Goal: Contribute content: Contribute content

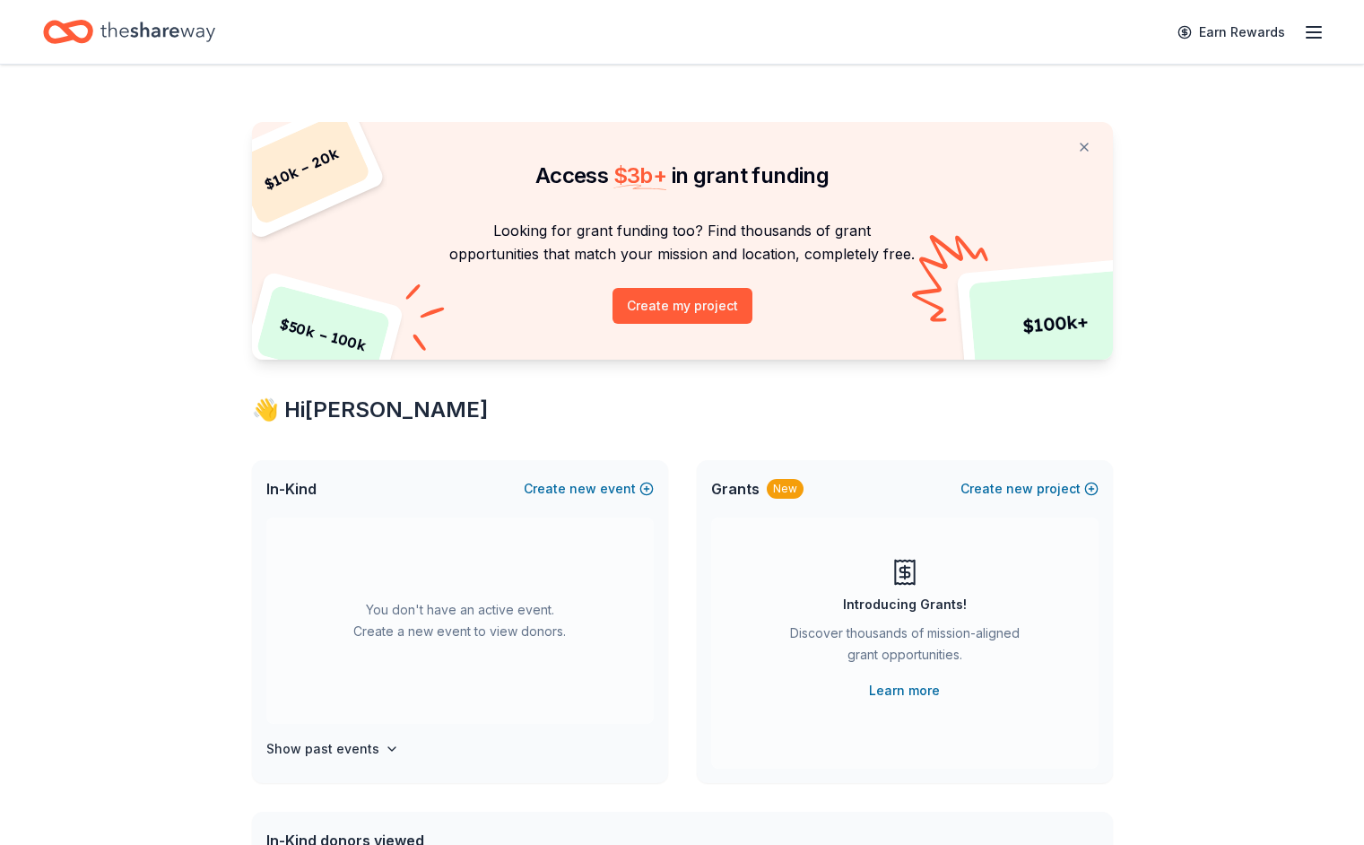
click at [212, 355] on div "$ 10k – 20k $ 50k – 100k $ 100k+ Access $ 3b + in grant funding Looking for gra…" at bounding box center [682, 725] width 1364 height 1321
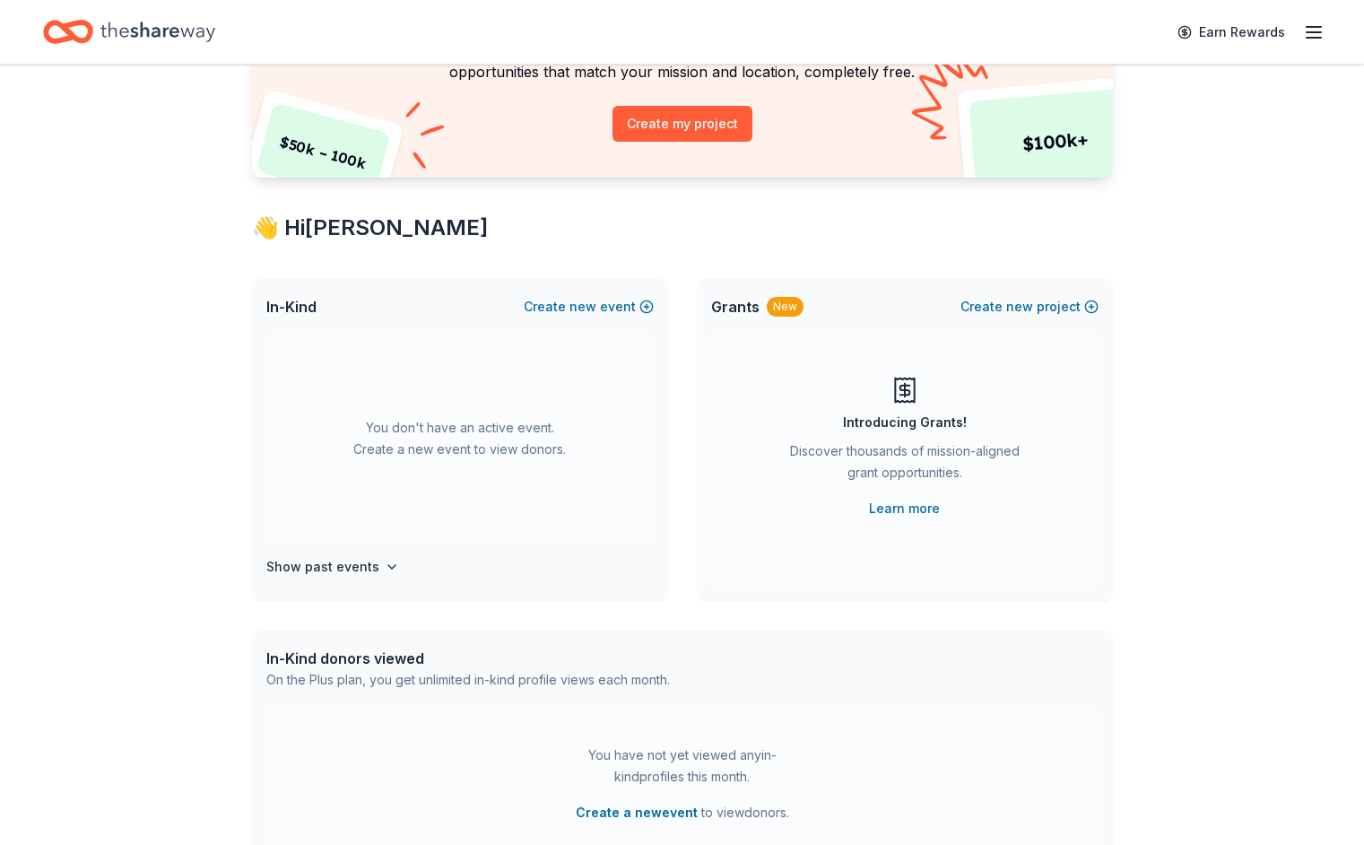
scroll to position [179, 0]
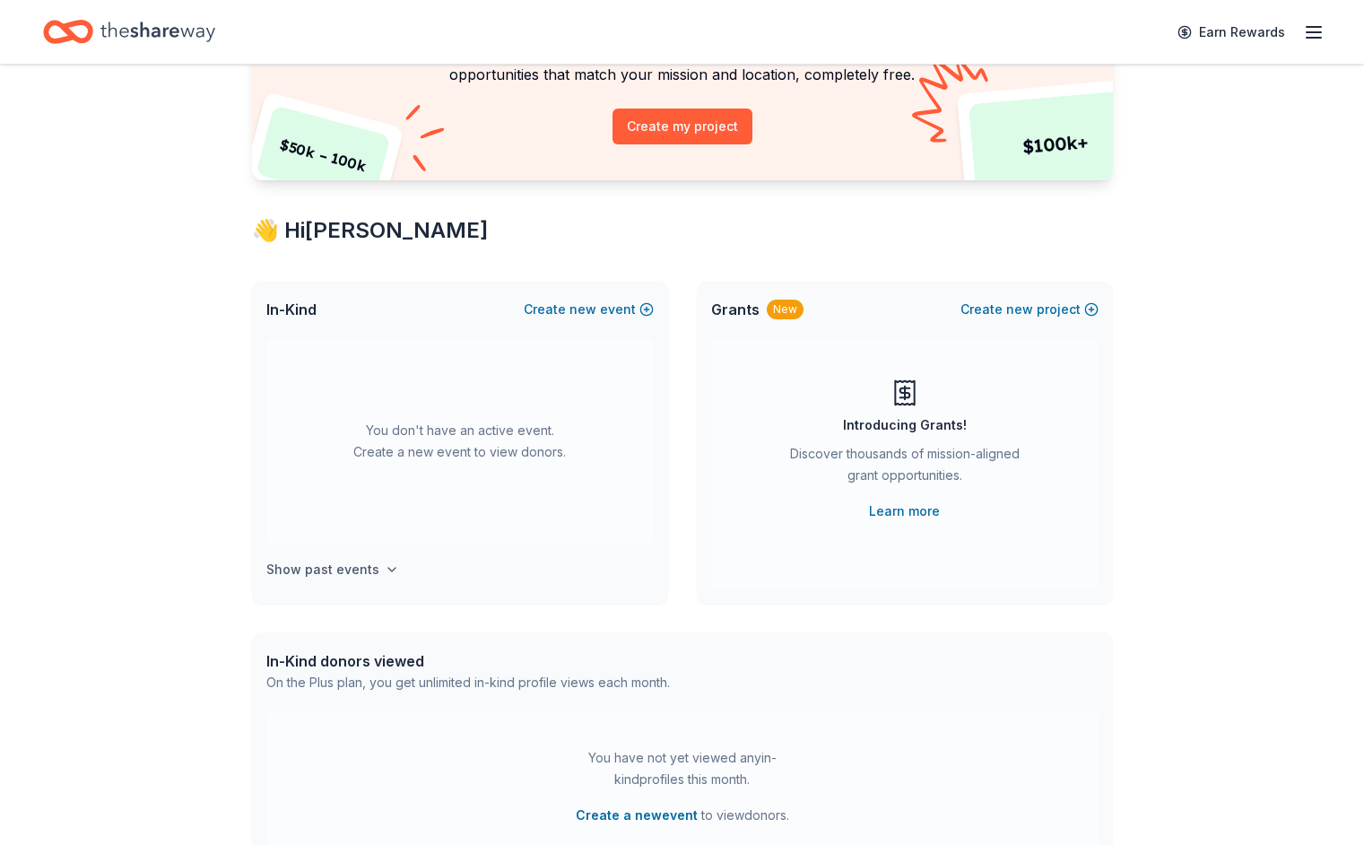
click at [283, 578] on h4 "Show past events" at bounding box center [322, 570] width 113 height 22
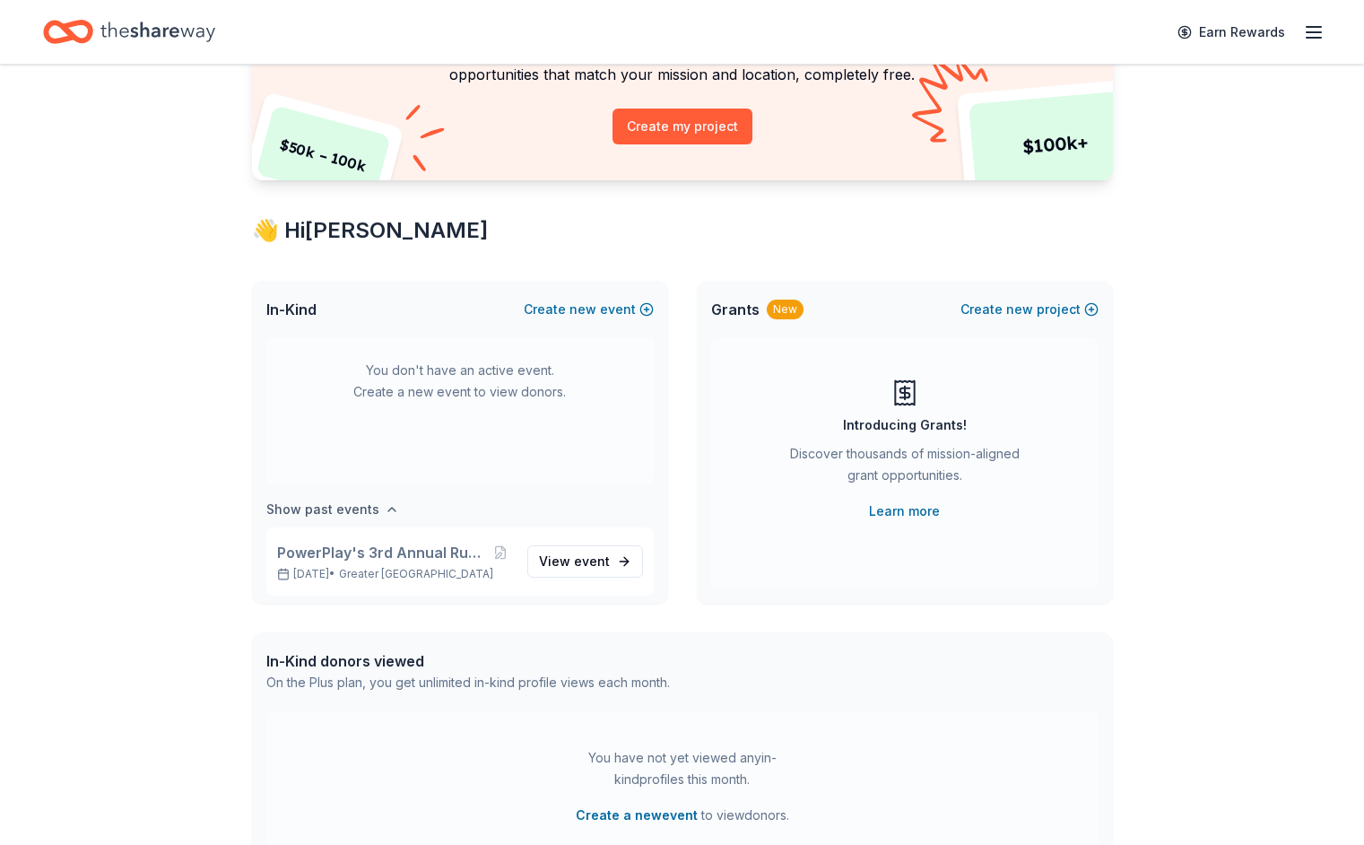
scroll to position [66, 0]
click at [187, 534] on div "$ 10k – 20k $ 50k – 100k $ 100k+ Access $ 3b + in grant funding Looking for gra…" at bounding box center [682, 545] width 1364 height 1321
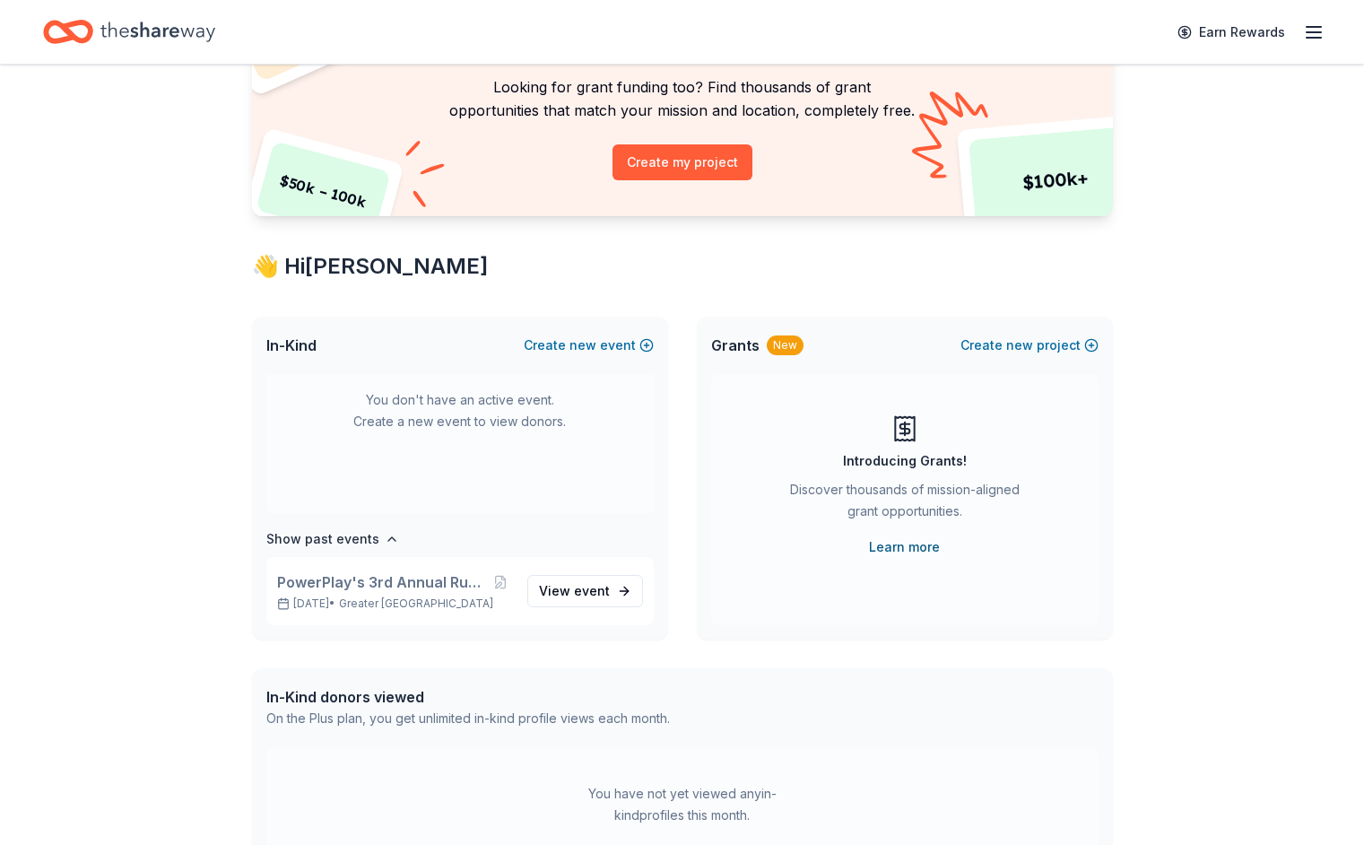
click at [899, 542] on link "Learn more" at bounding box center [904, 547] width 71 height 22
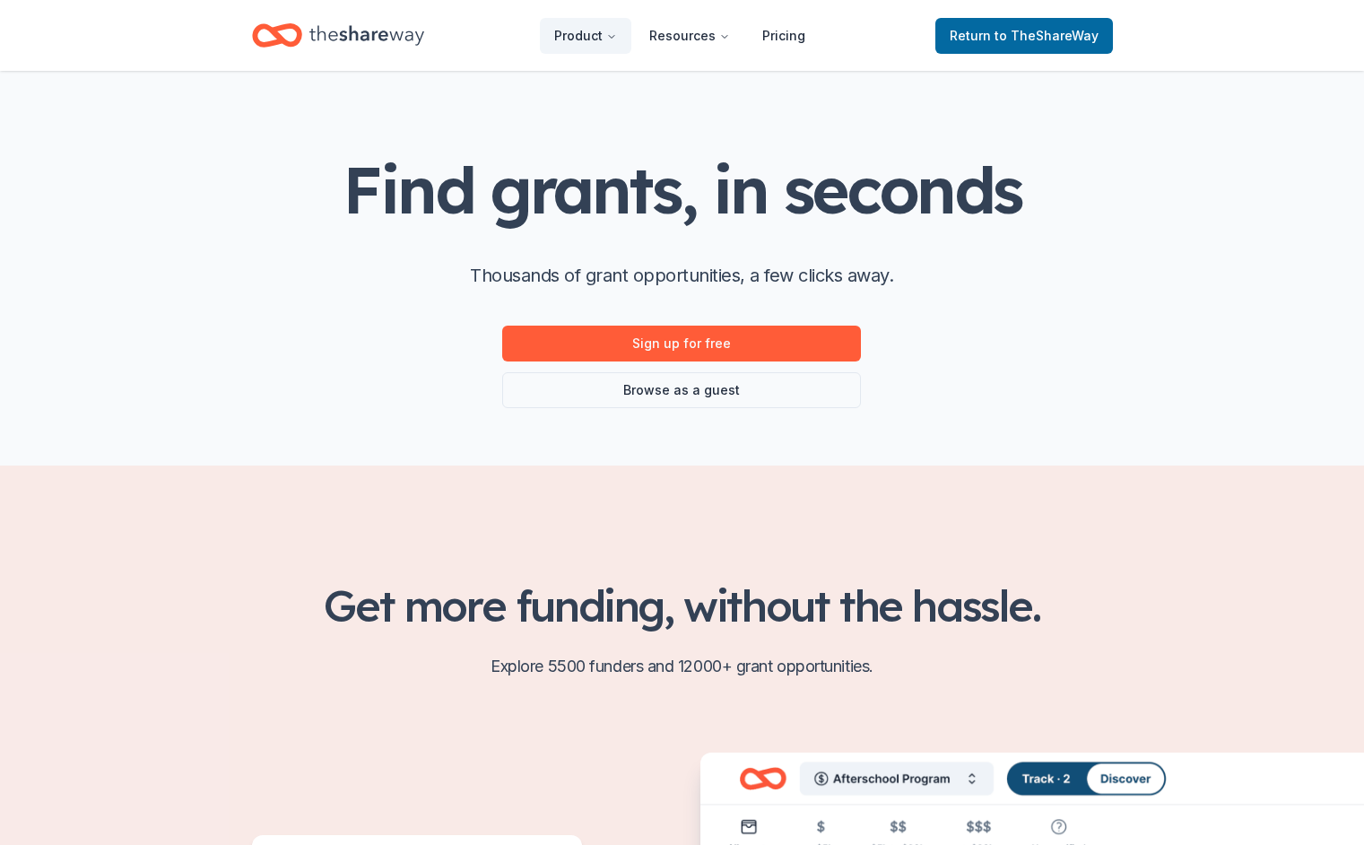
scroll to position [36, 0]
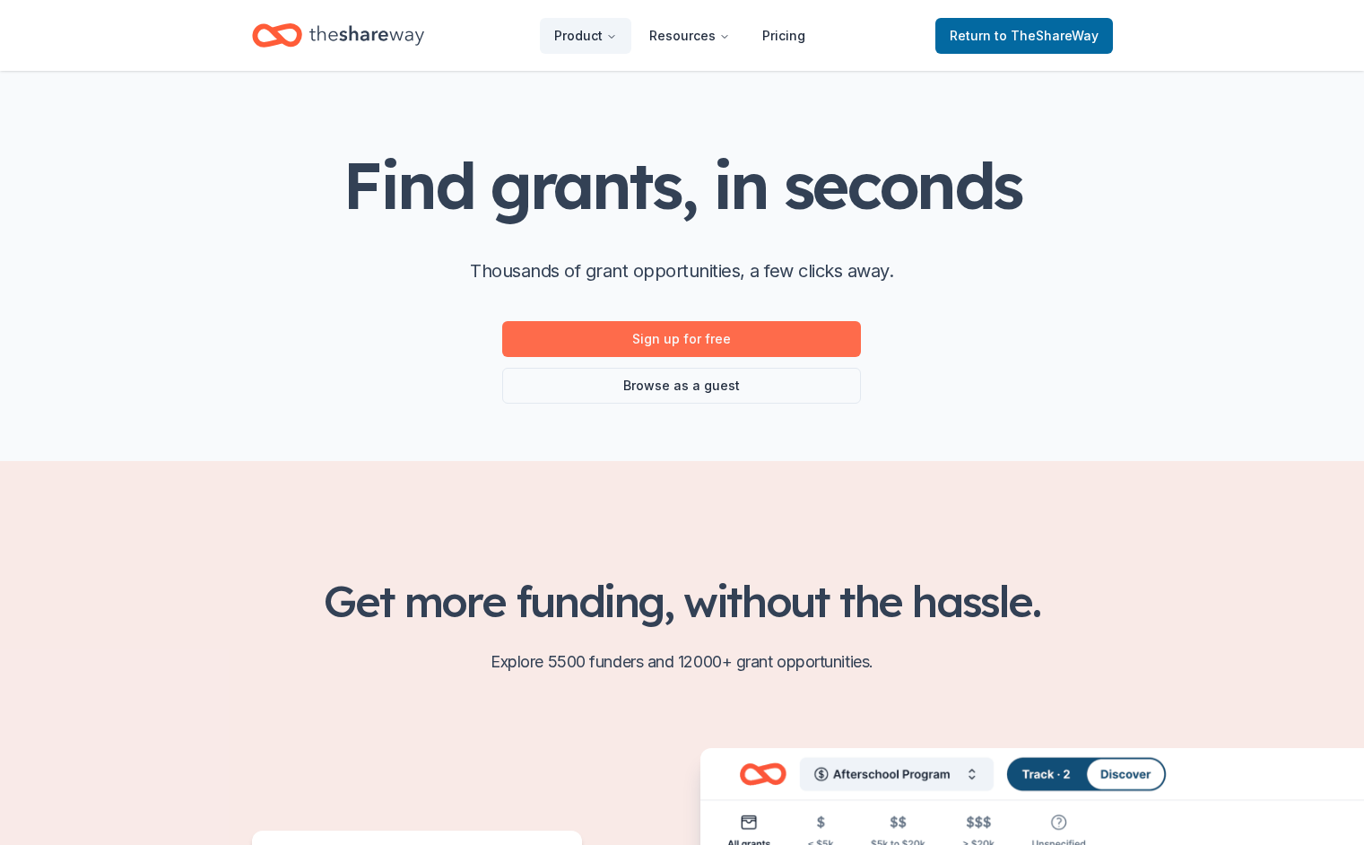
click at [680, 349] on link "Sign up for free" at bounding box center [681, 339] width 359 height 36
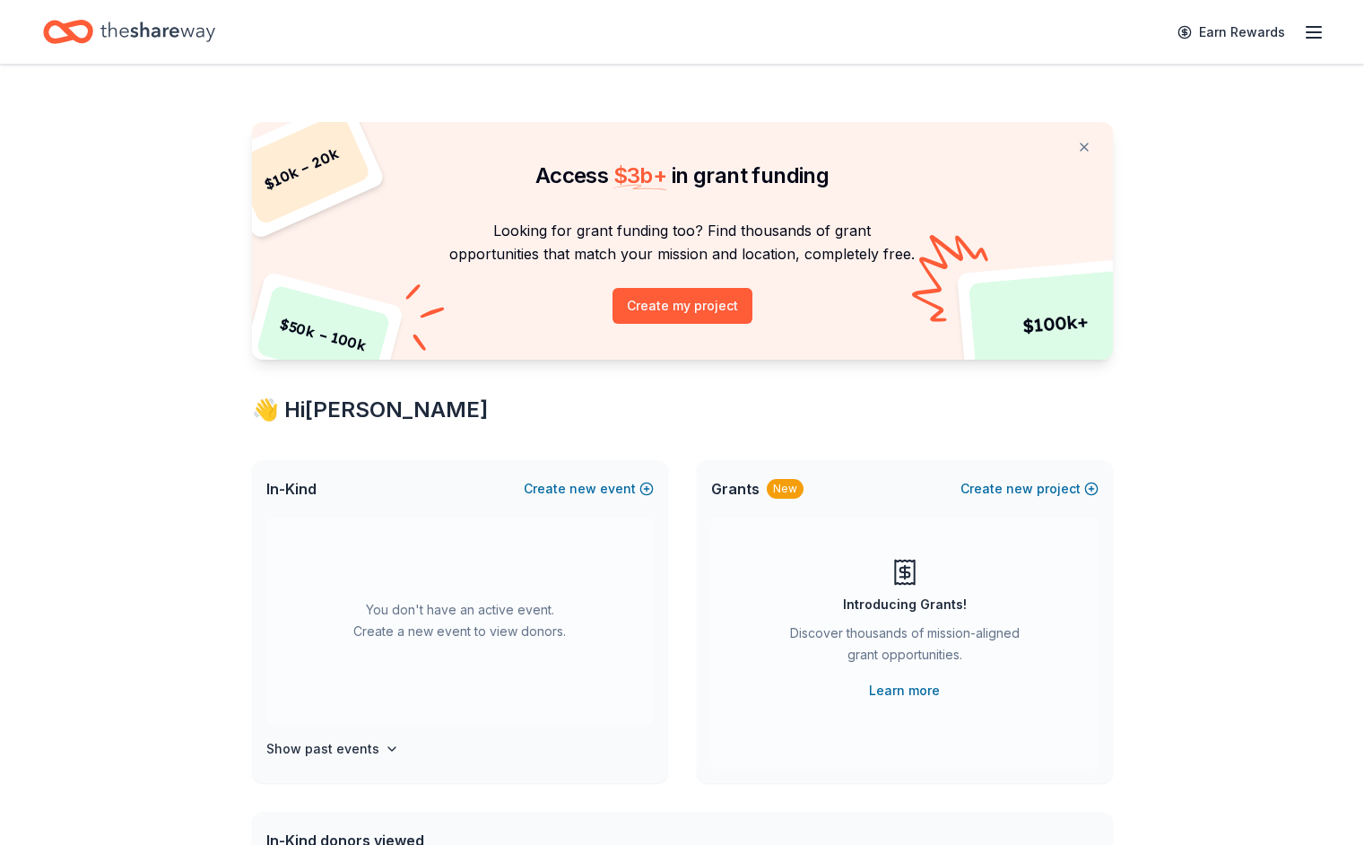
click at [1317, 38] on line "button" at bounding box center [1313, 38] width 14 height 0
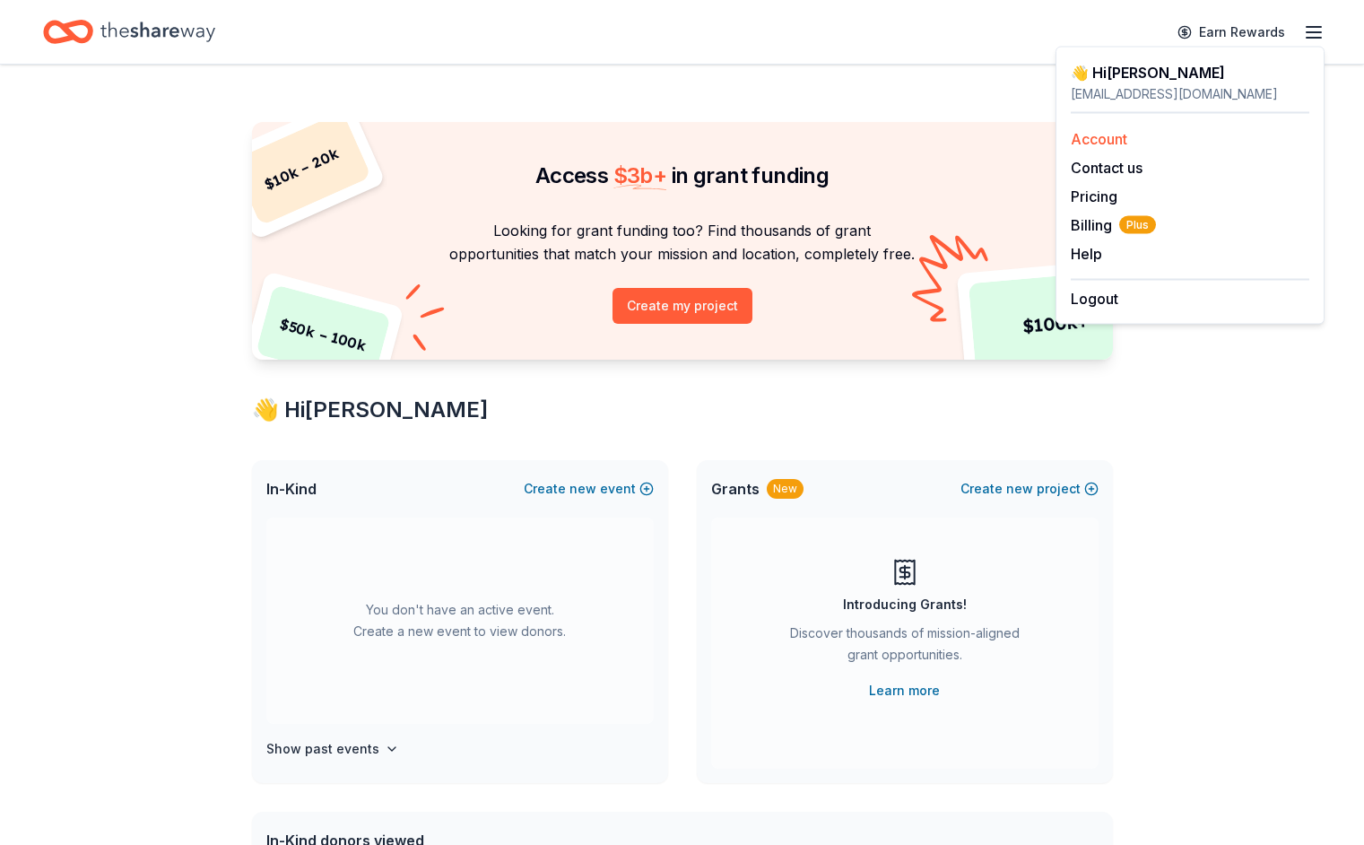
click at [1229, 134] on div "Account" at bounding box center [1189, 139] width 238 height 22
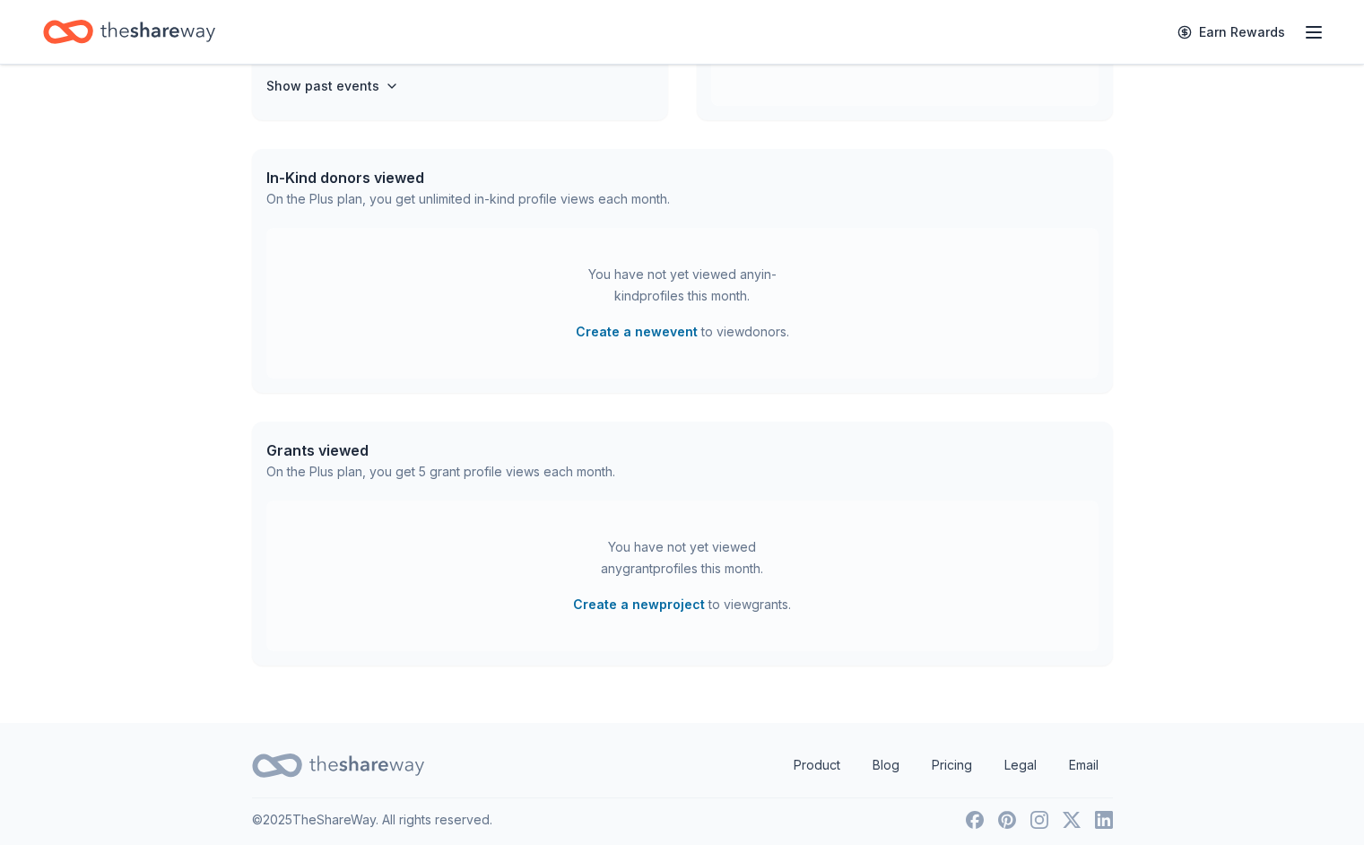
scroll to position [670, 0]
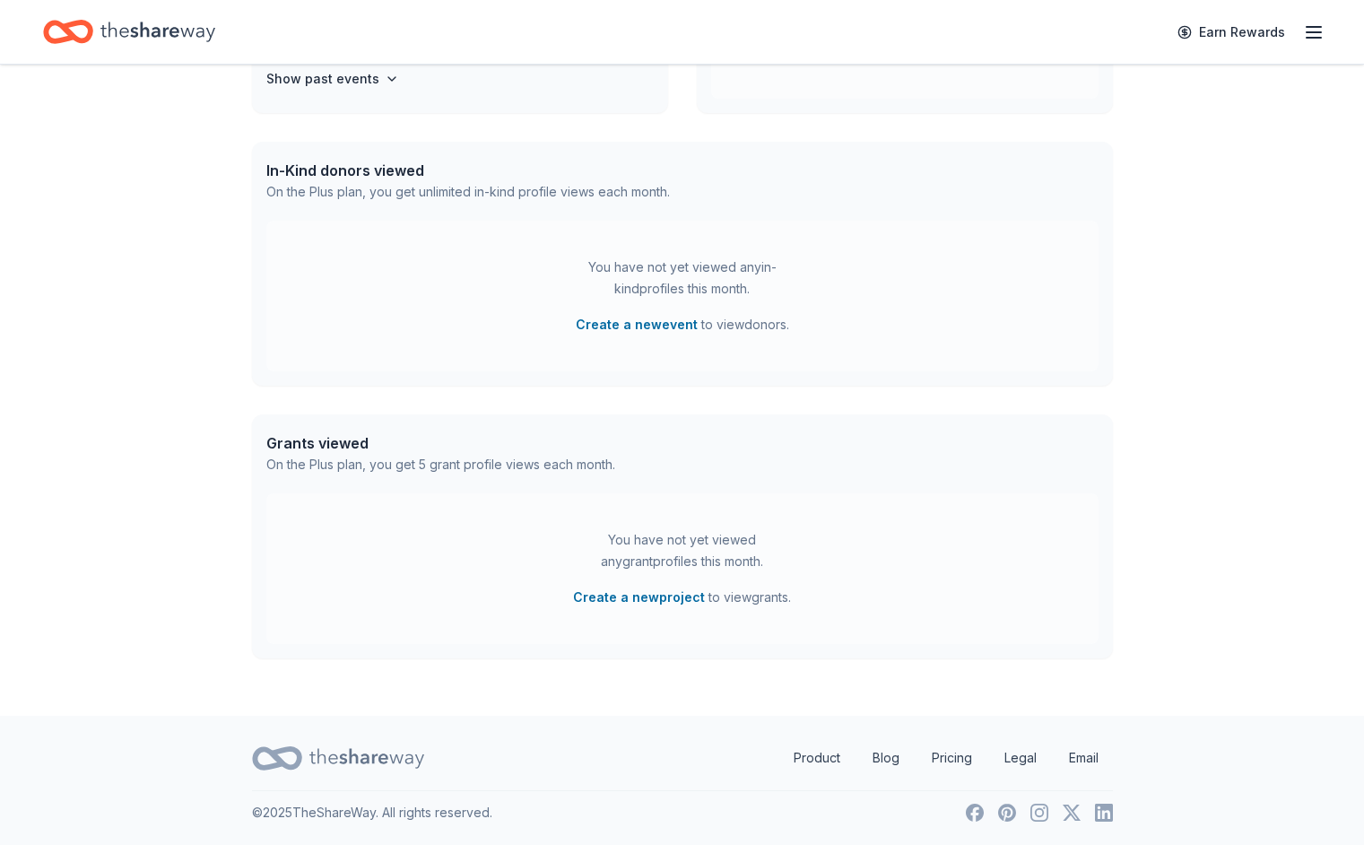
click at [73, 509] on div "$ 10k – 20k $ 50k – 100k $ 100k+ Access $ 3b + in grant funding Looking for gra…" at bounding box center [682, 55] width 1364 height 1321
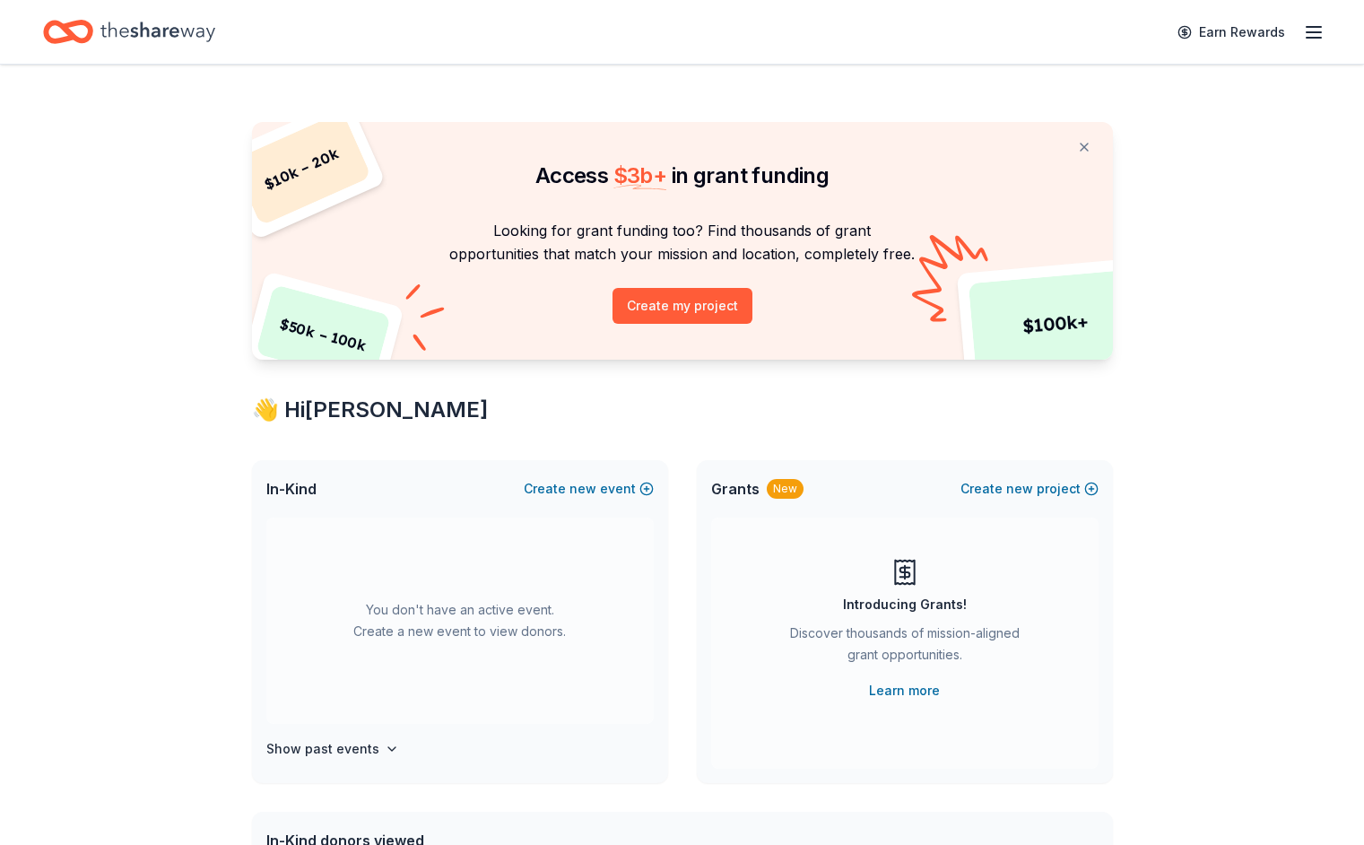
scroll to position [0, 0]
click at [228, 640] on div "$ 10k – 20k $ 50k – 100k $ 100k+ Access $ 3b + in grant funding Looking for gra…" at bounding box center [682, 725] width 918 height 1321
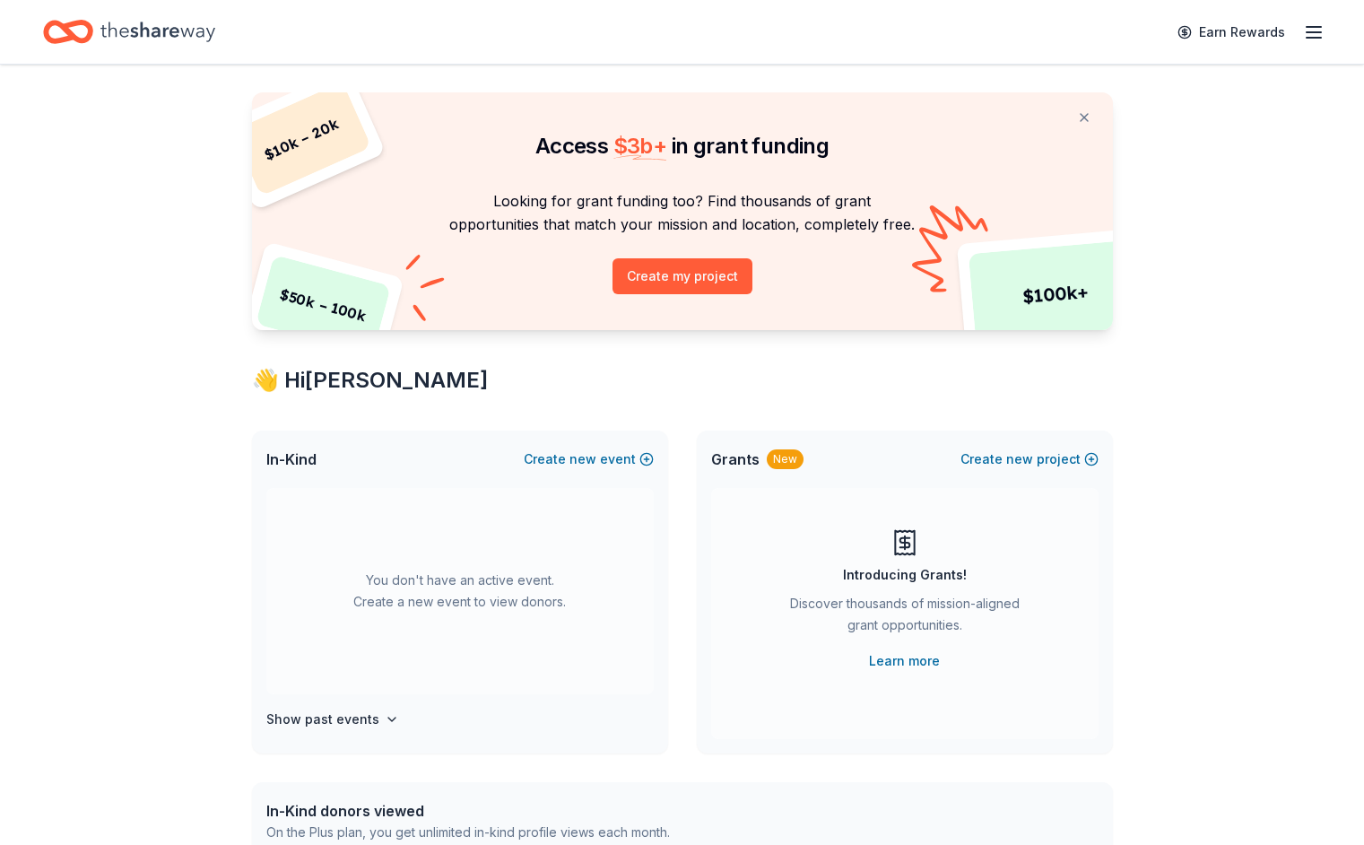
scroll to position [36, 0]
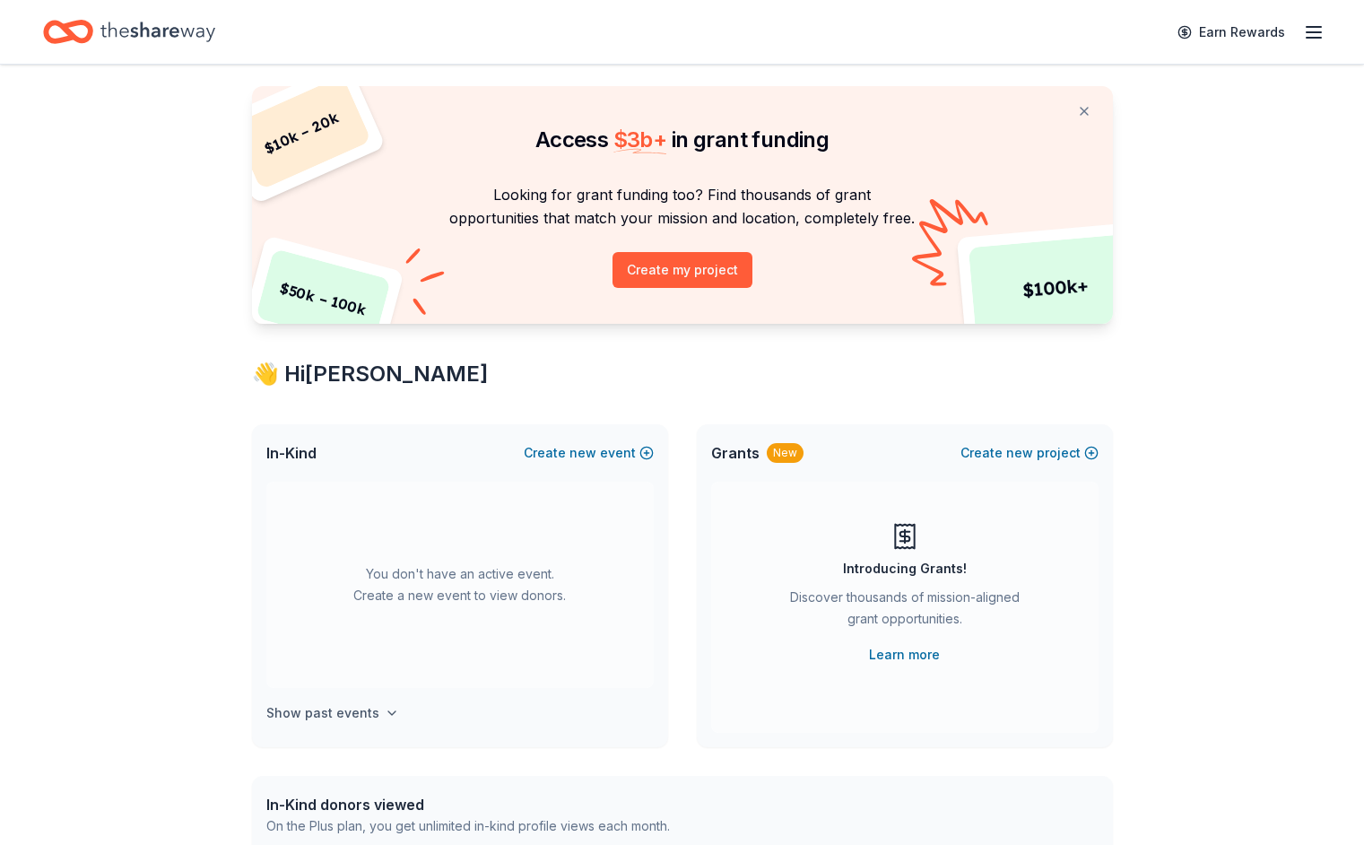
click at [297, 712] on h4 "Show past events" at bounding box center [322, 713] width 113 height 22
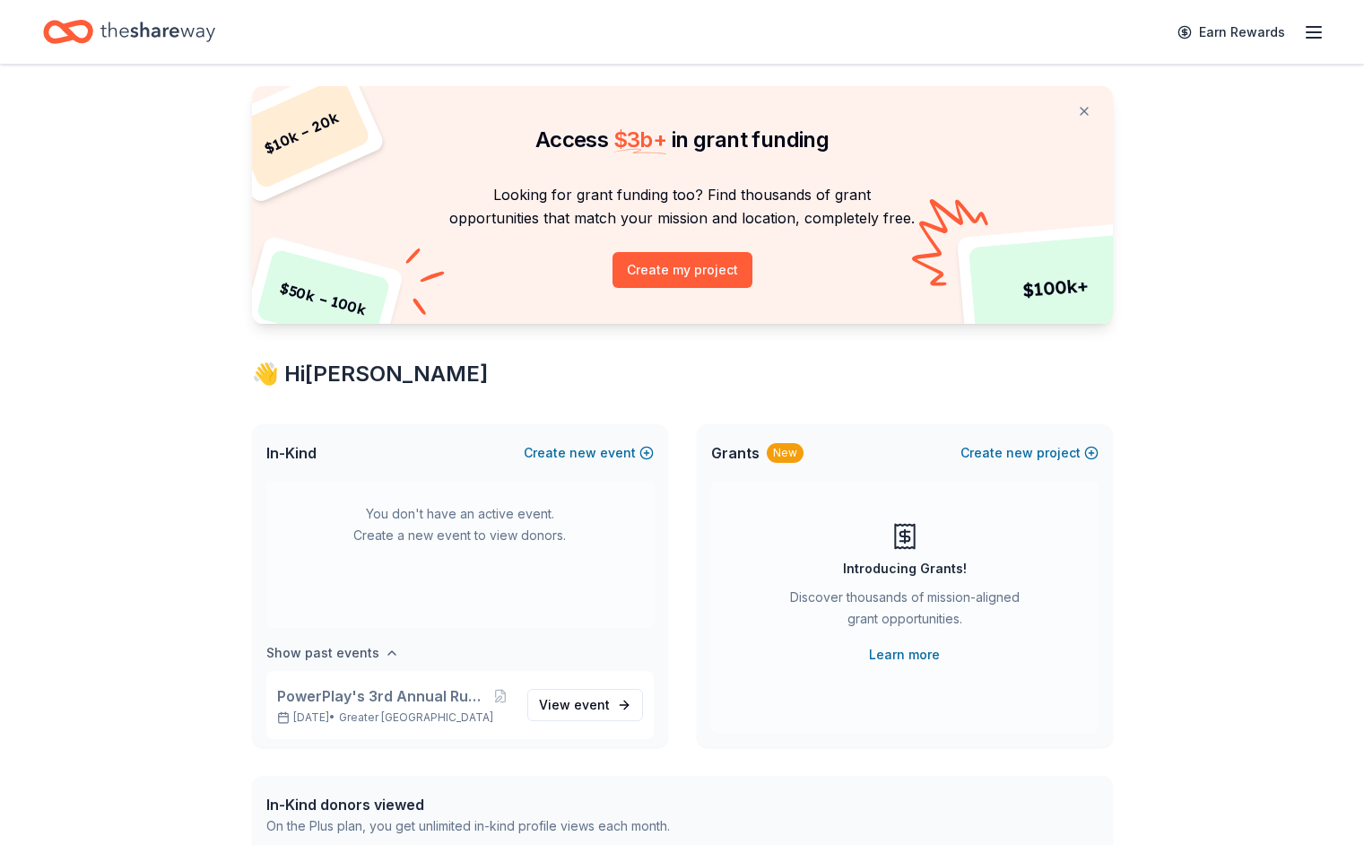
scroll to position [66, 0]
click at [202, 714] on div "$ 10k – 20k $ 50k – 100k $ 100k+ Access $ 3b + in grant funding Looking for gra…" at bounding box center [682, 689] width 1364 height 1321
click at [589, 451] on span "new" at bounding box center [582, 453] width 27 height 22
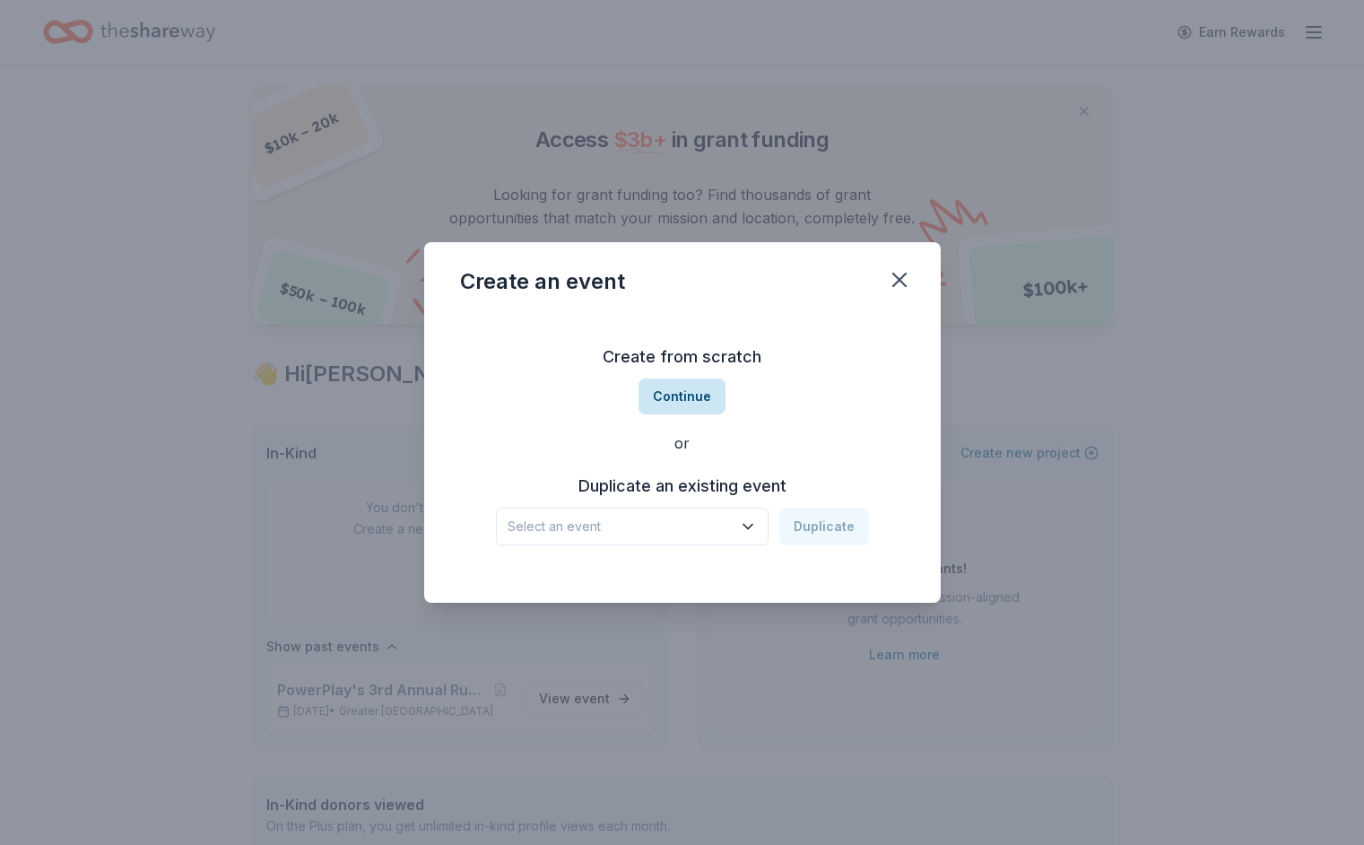
click at [685, 393] on button "Continue" at bounding box center [681, 396] width 87 height 36
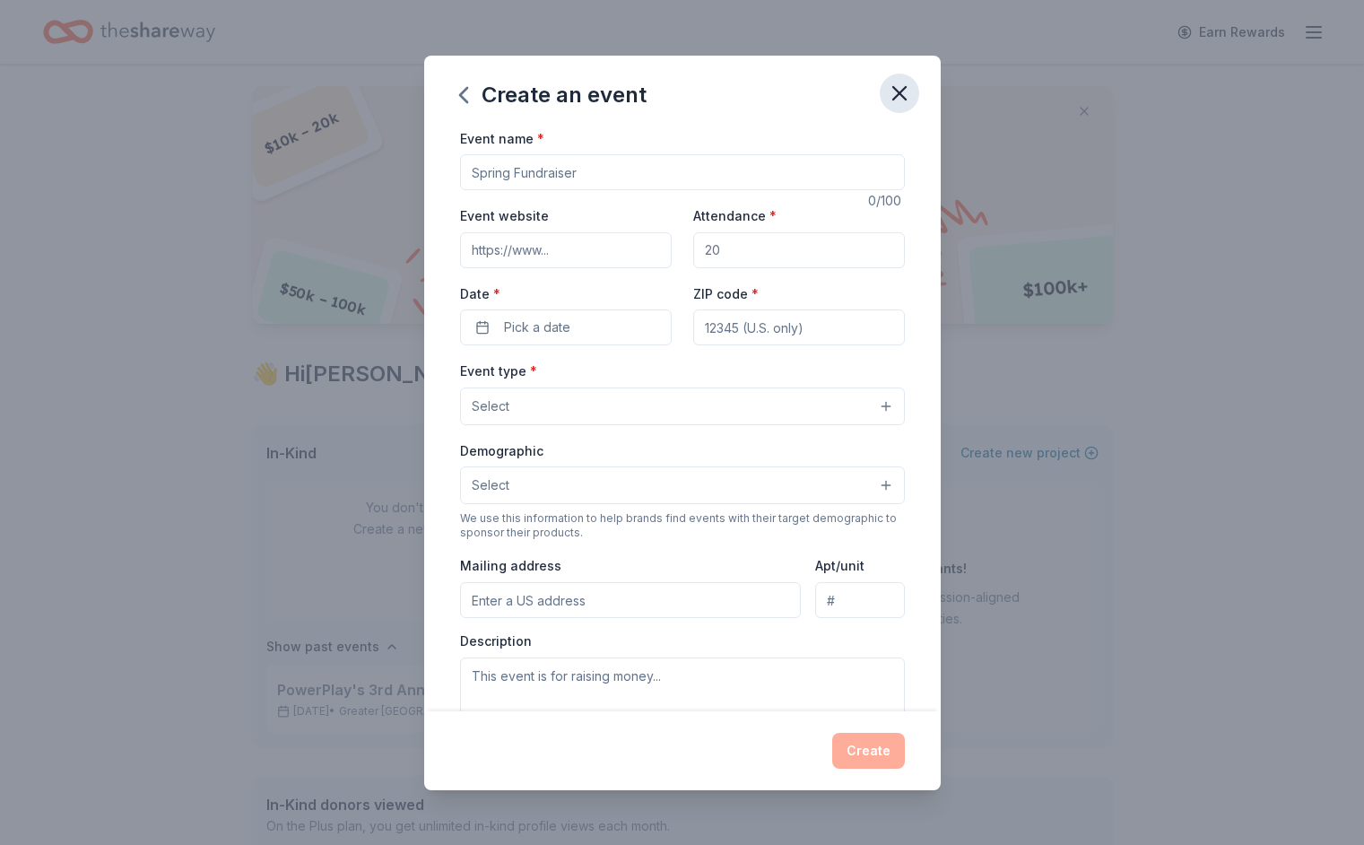
click at [903, 91] on icon "button" at bounding box center [899, 93] width 25 height 25
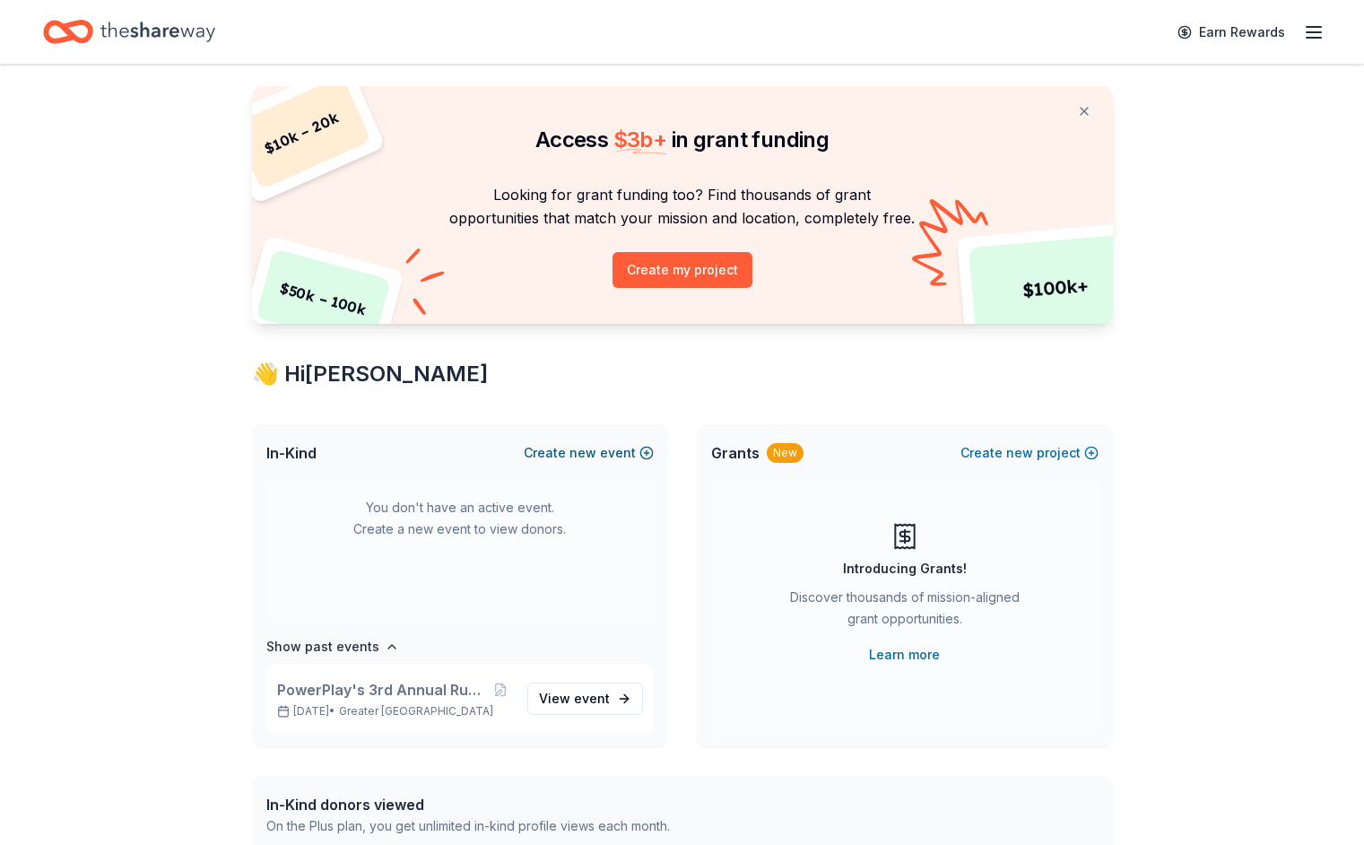
click at [599, 444] on button "Create new event" at bounding box center [589, 453] width 130 height 22
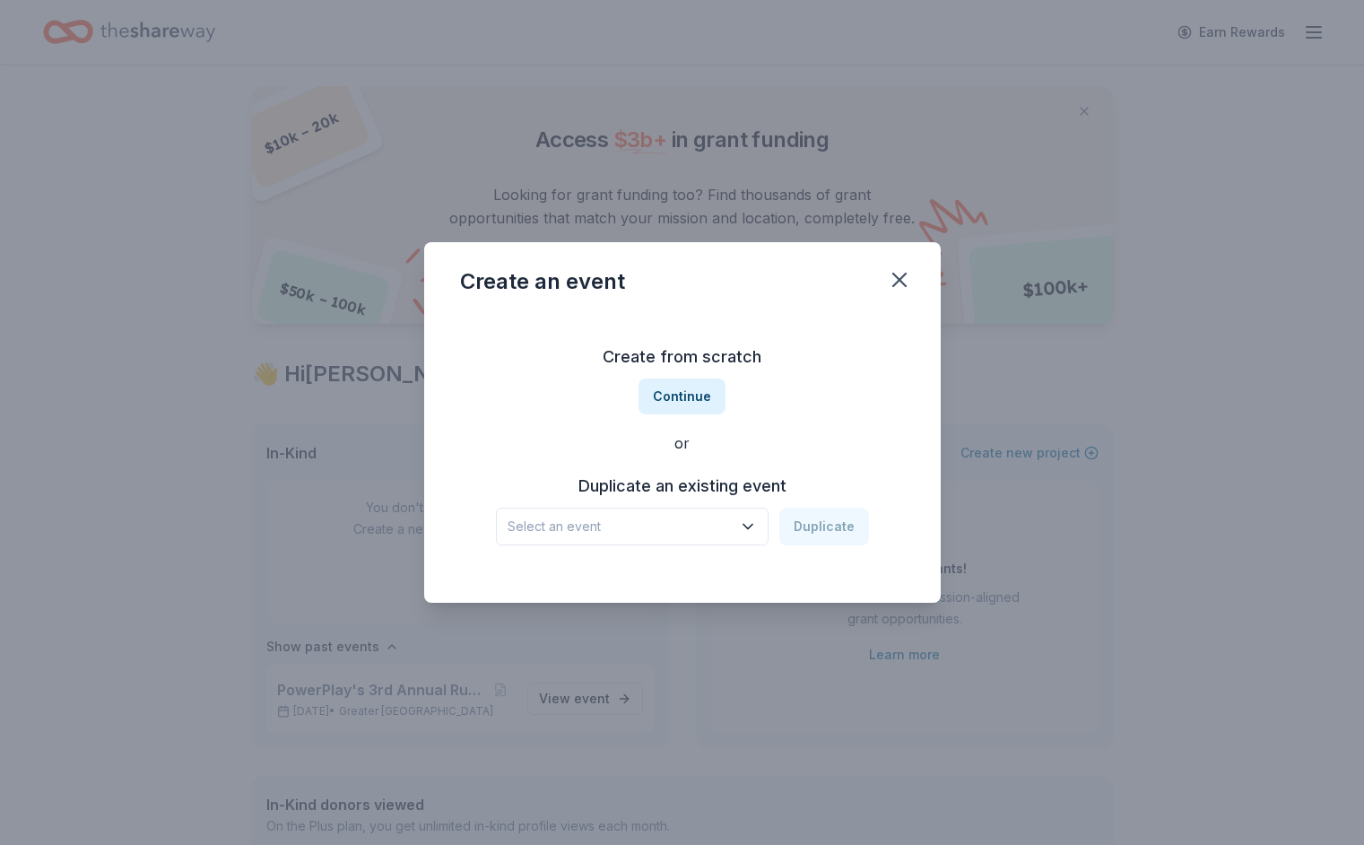
click at [628, 487] on h3 "Duplicate an existing event" at bounding box center [682, 486] width 373 height 29
click at [599, 531] on span "Select an event" at bounding box center [619, 527] width 224 height 22
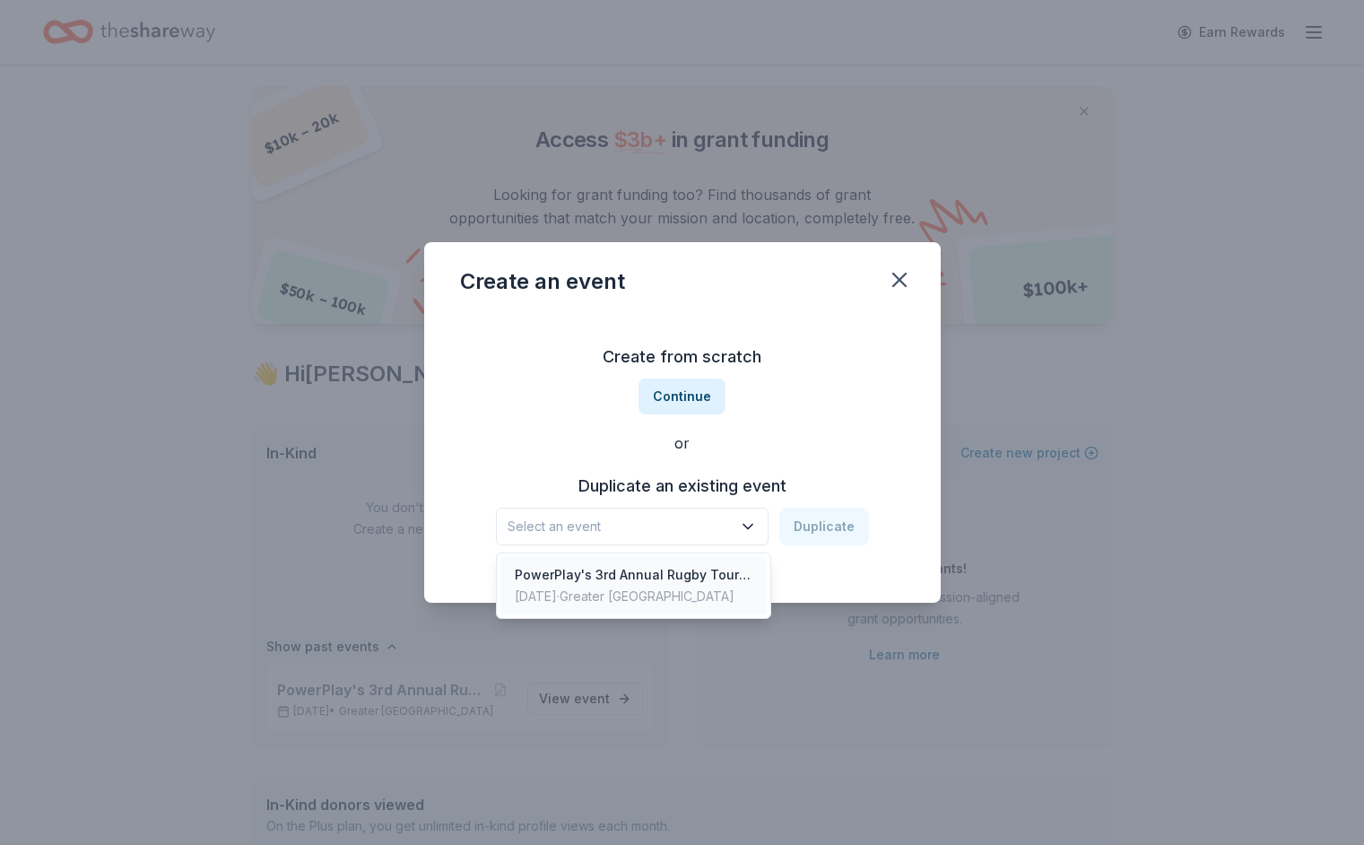
click at [578, 572] on div "PowerPlay's 3rd Annual Rugby Tournament" at bounding box center [634, 575] width 238 height 22
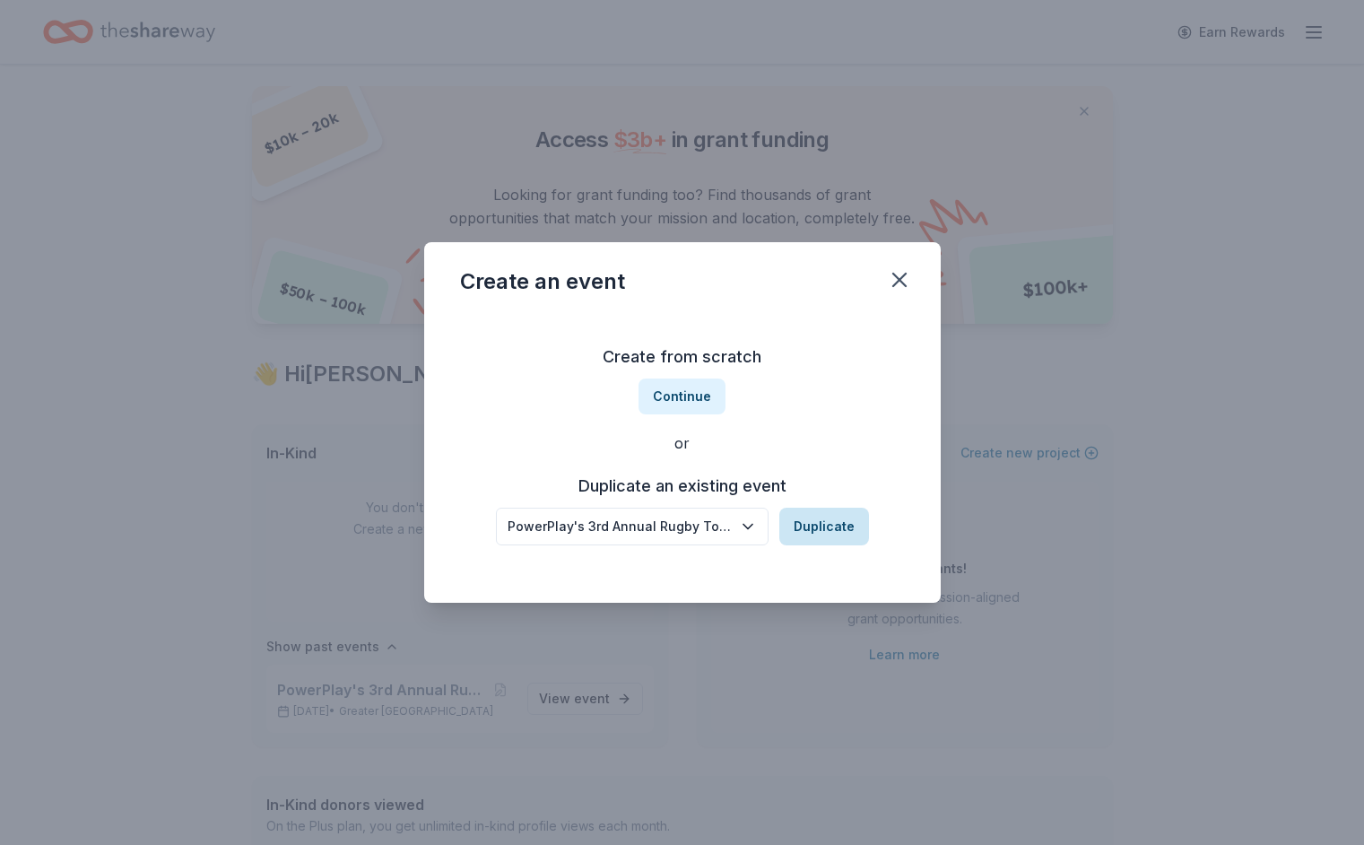
click at [834, 535] on button "Duplicate" at bounding box center [824, 526] width 90 height 38
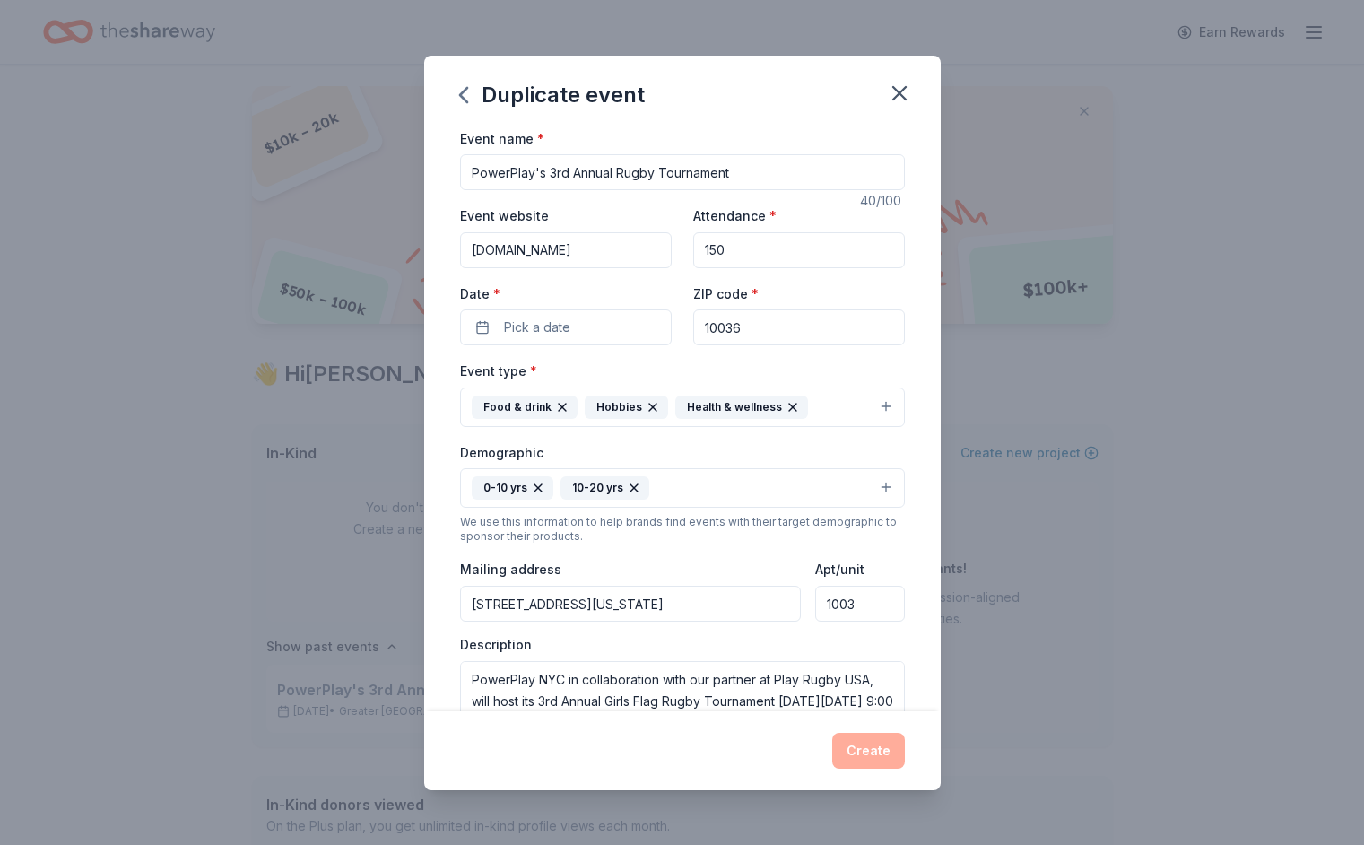
drag, startPoint x: 741, startPoint y: 187, endPoint x: 548, endPoint y: 170, distance: 193.5
click at [548, 170] on input "PowerPlay's 3rd Annual Rugby Tournament" at bounding box center [682, 172] width 445 height 36
type input "PowerPlay's Fall Season"
drag, startPoint x: 749, startPoint y: 242, endPoint x: 715, endPoint y: 254, distance: 35.2
click at [715, 254] on input "150" at bounding box center [799, 250] width 212 height 36
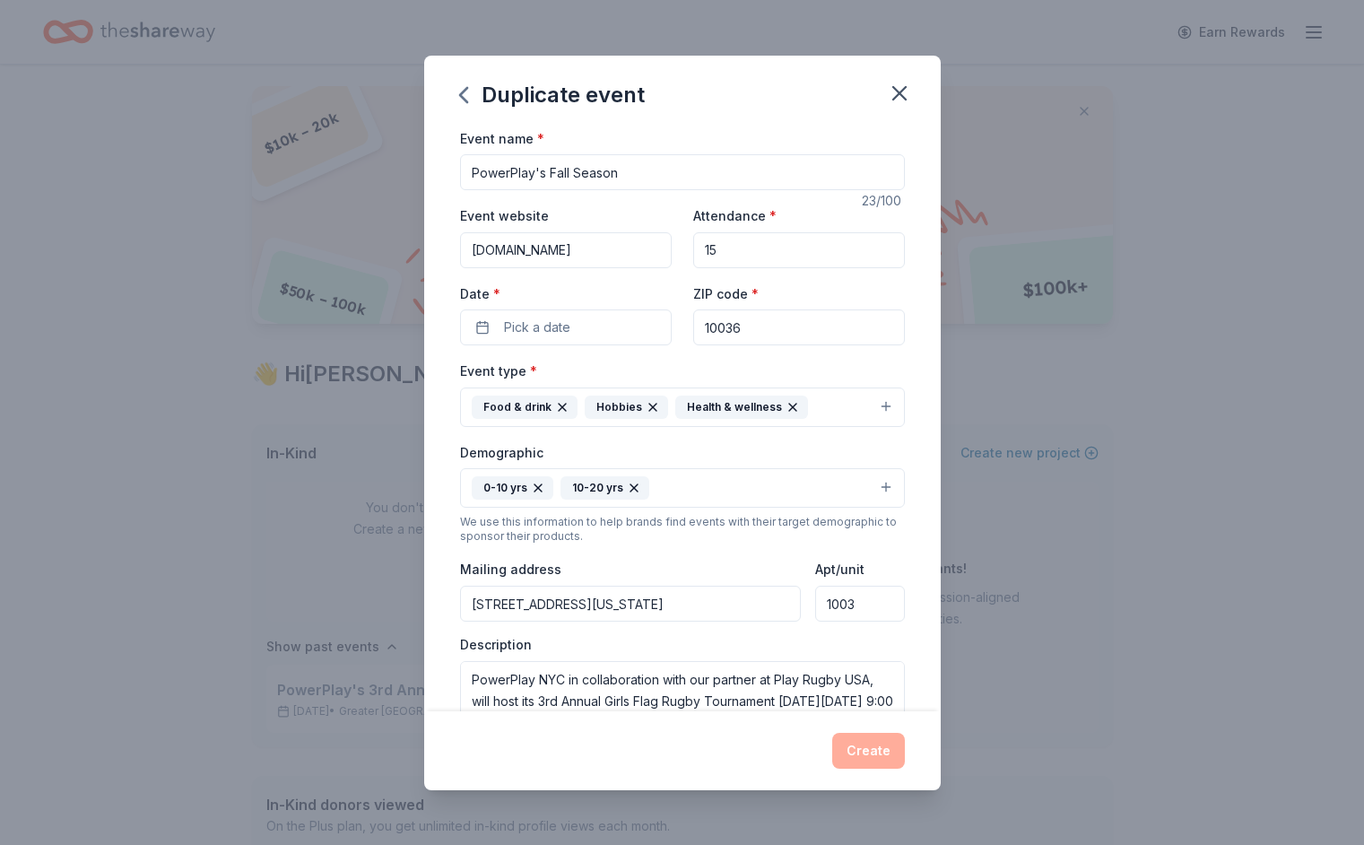
type input "1"
type input "300"
click at [602, 330] on button "Pick a date" at bounding box center [566, 327] width 212 height 36
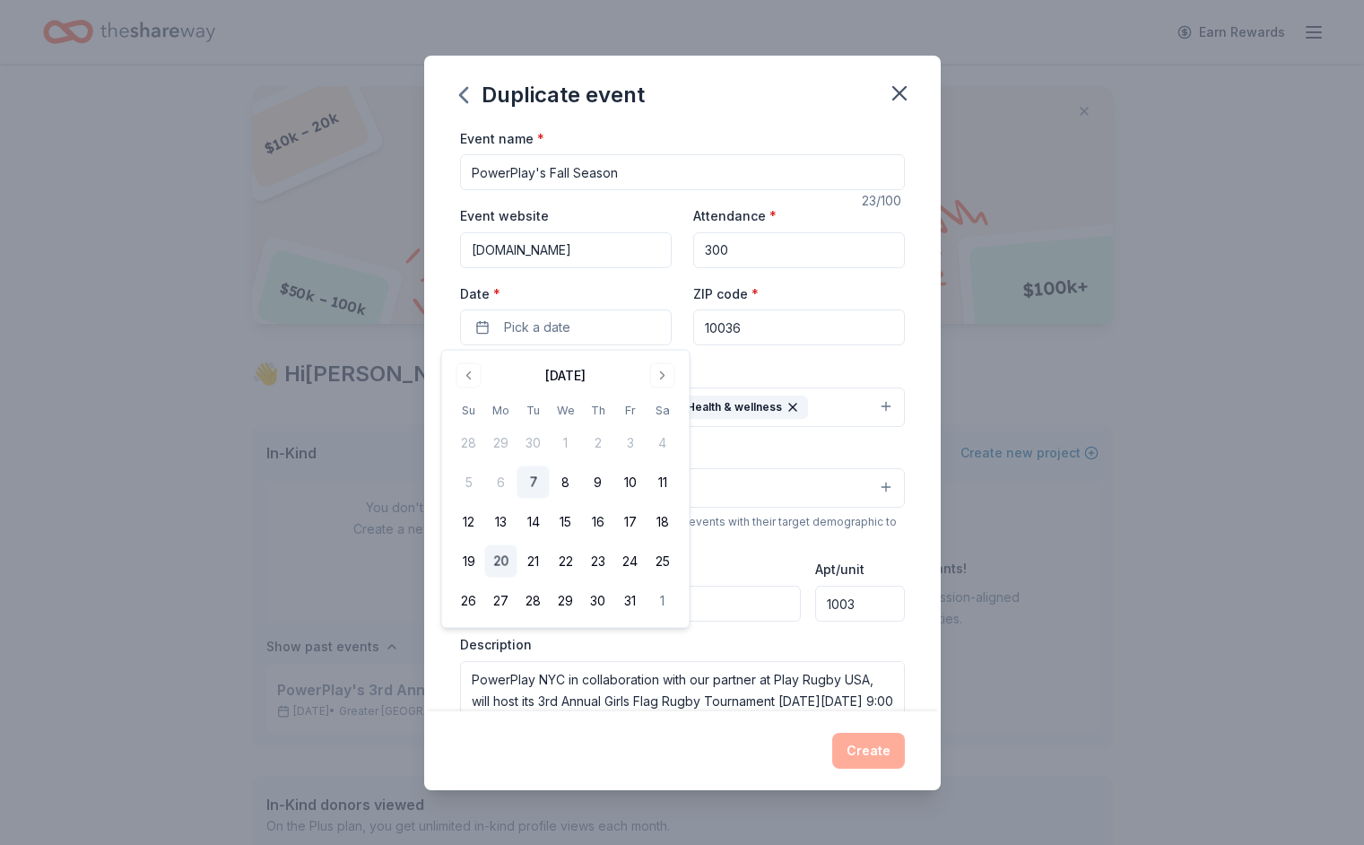
click at [502, 562] on button "20" at bounding box center [501, 561] width 32 height 32
click at [241, 576] on div "Duplicate event Event name * PowerPlay's Fall Season 23 /100 Event website [DOM…" at bounding box center [682, 422] width 1364 height 845
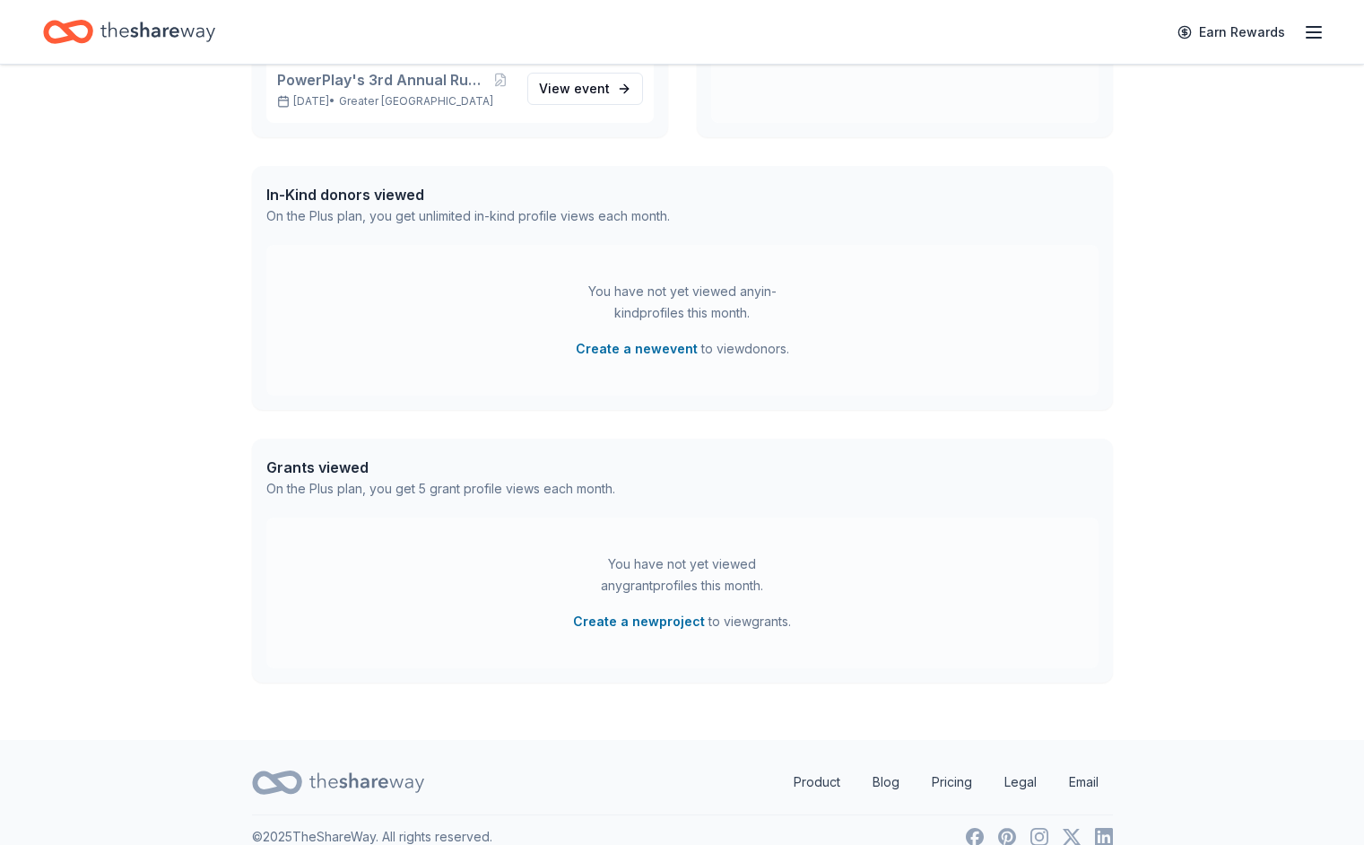
scroll to position [670, 0]
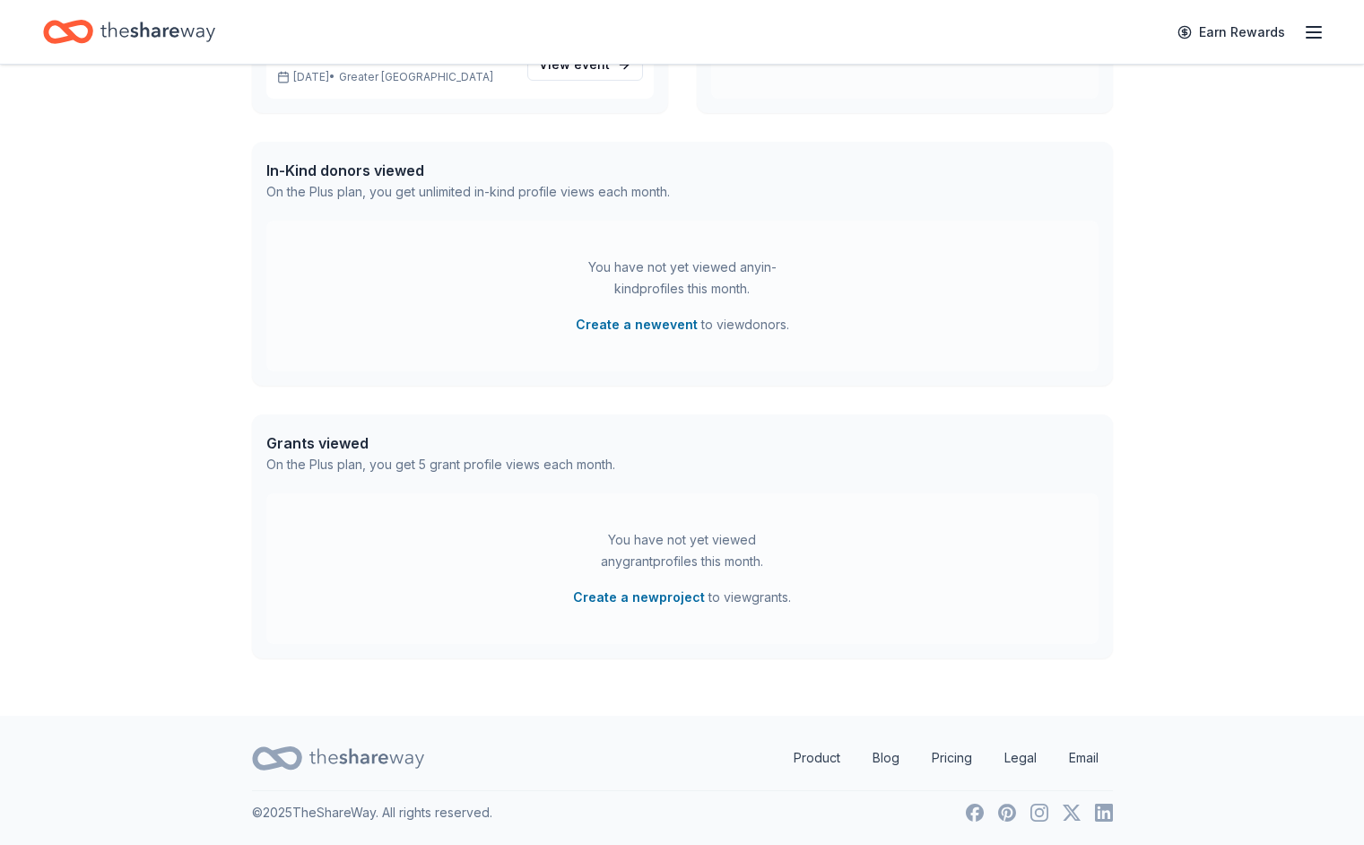
click at [155, 489] on div "$ 10k – 20k $ 50k – 100k $ 100k+ Access $ 3b + in grant funding Looking for gra…" at bounding box center [682, 55] width 1364 height 1321
